Goal: Check status: Check status

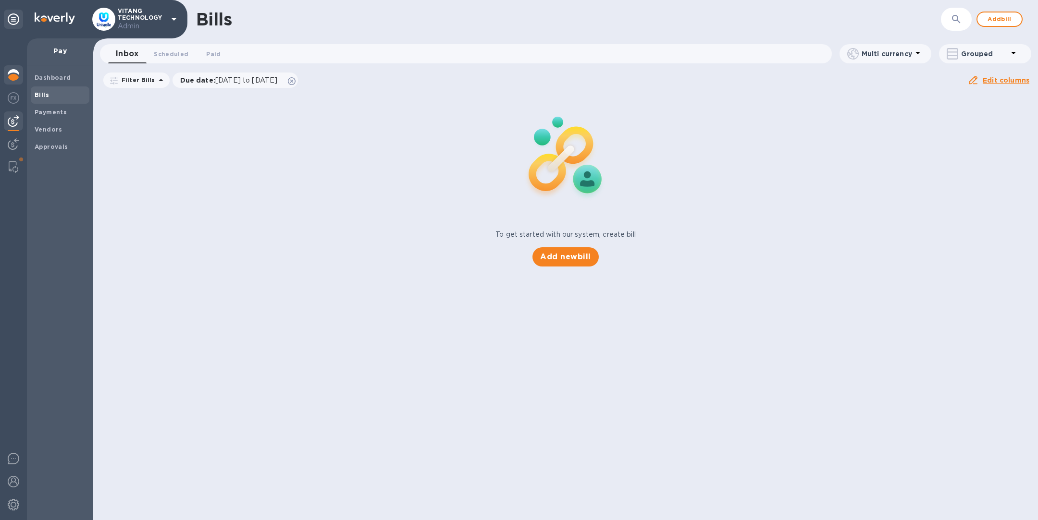
click at [13, 72] on img at bounding box center [14, 75] width 12 height 12
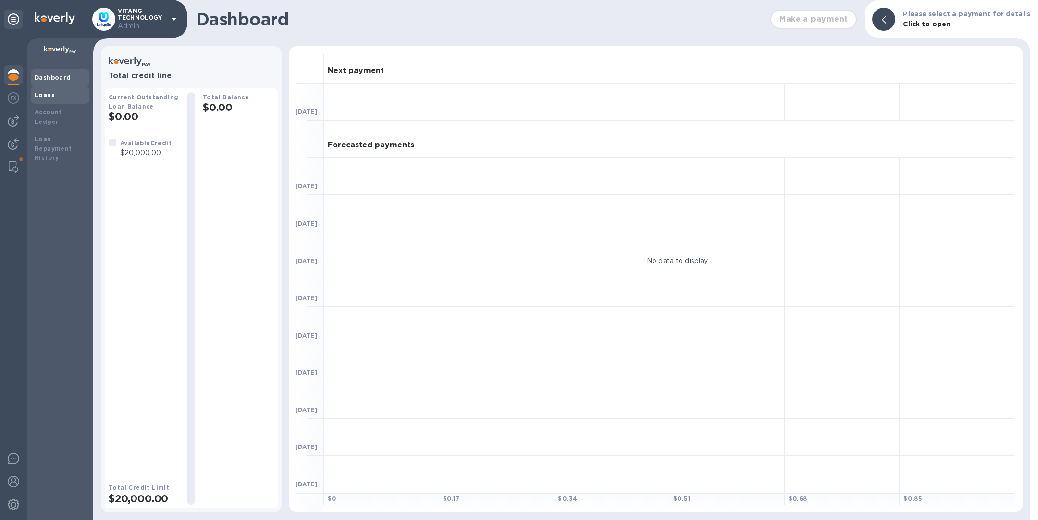
click at [40, 96] on b "Loans" at bounding box center [45, 94] width 20 height 7
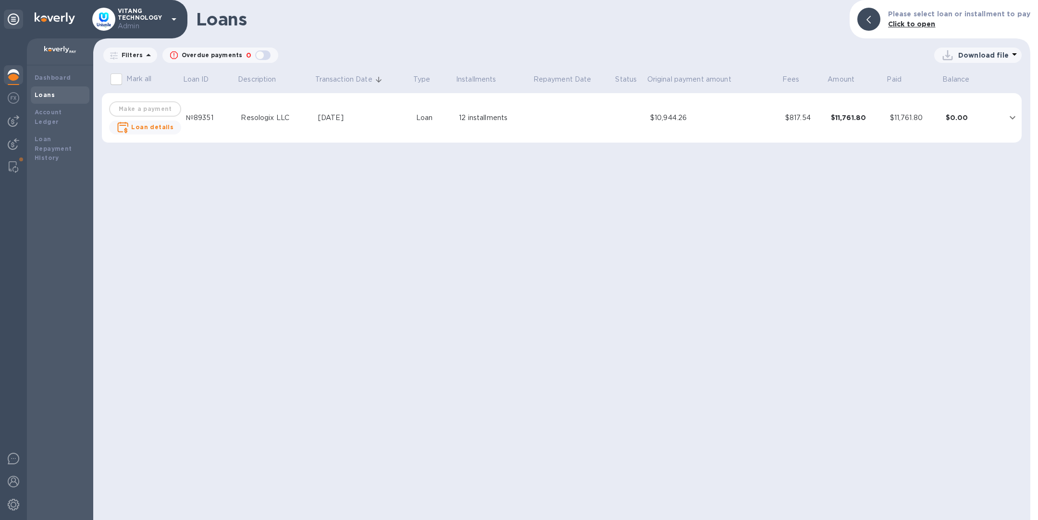
click at [353, 124] on td "[DATE]" at bounding box center [363, 118] width 98 height 50
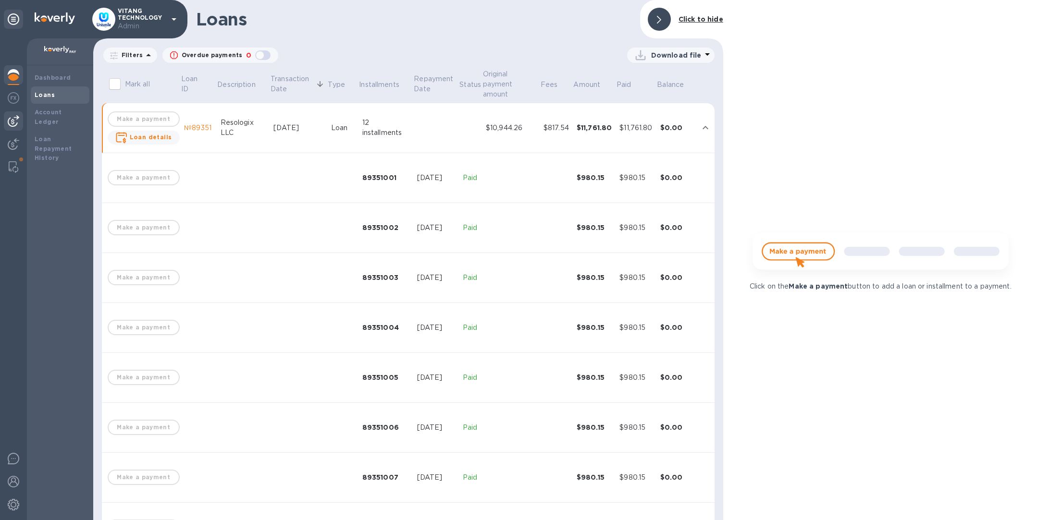
click at [15, 121] on img at bounding box center [14, 121] width 12 height 12
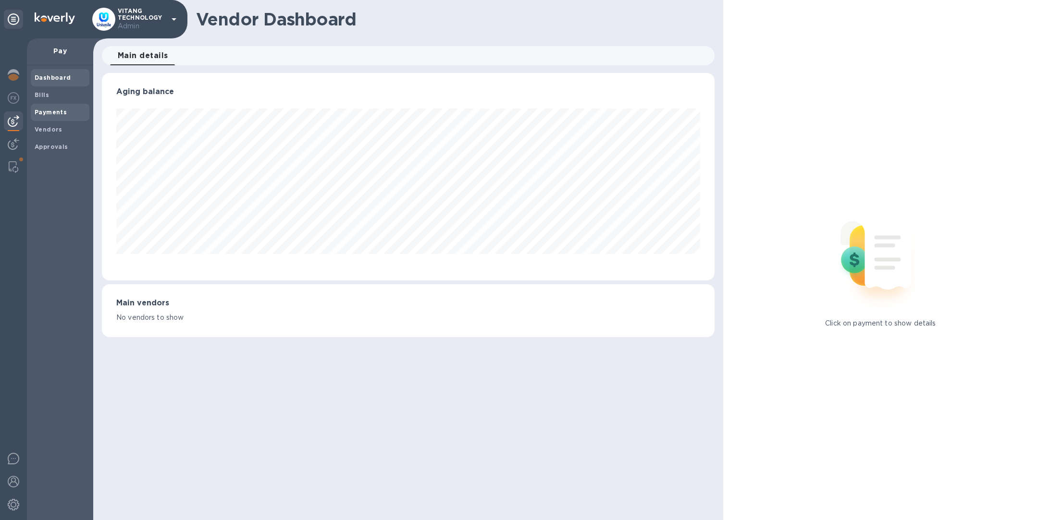
scroll to position [208, 612]
click at [58, 126] on b "Vendors" at bounding box center [49, 129] width 28 height 7
